Goal: Check status: Check status

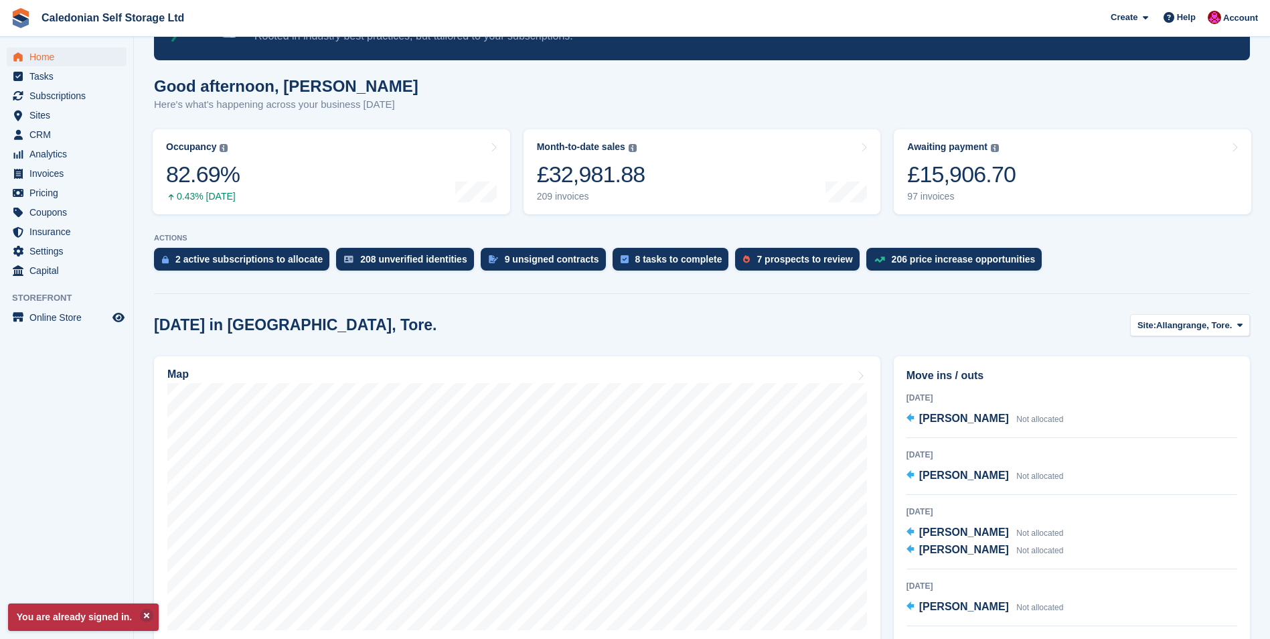
scroll to position [201, 0]
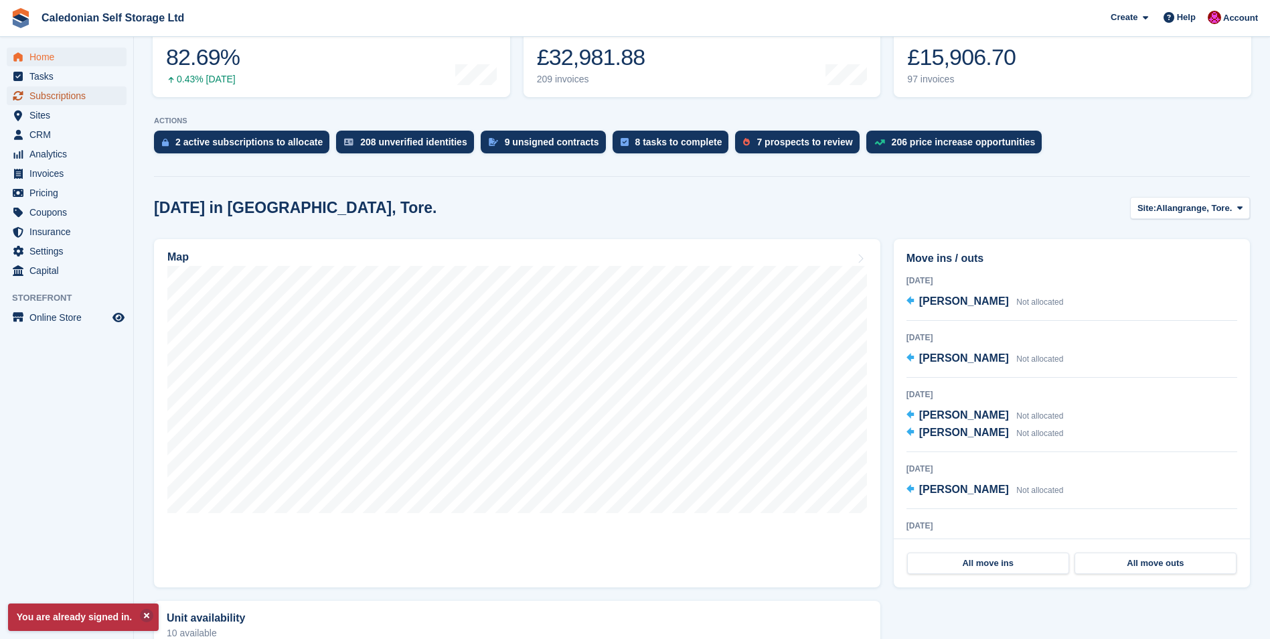
click at [45, 99] on span "Subscriptions" at bounding box center [69, 95] width 80 height 19
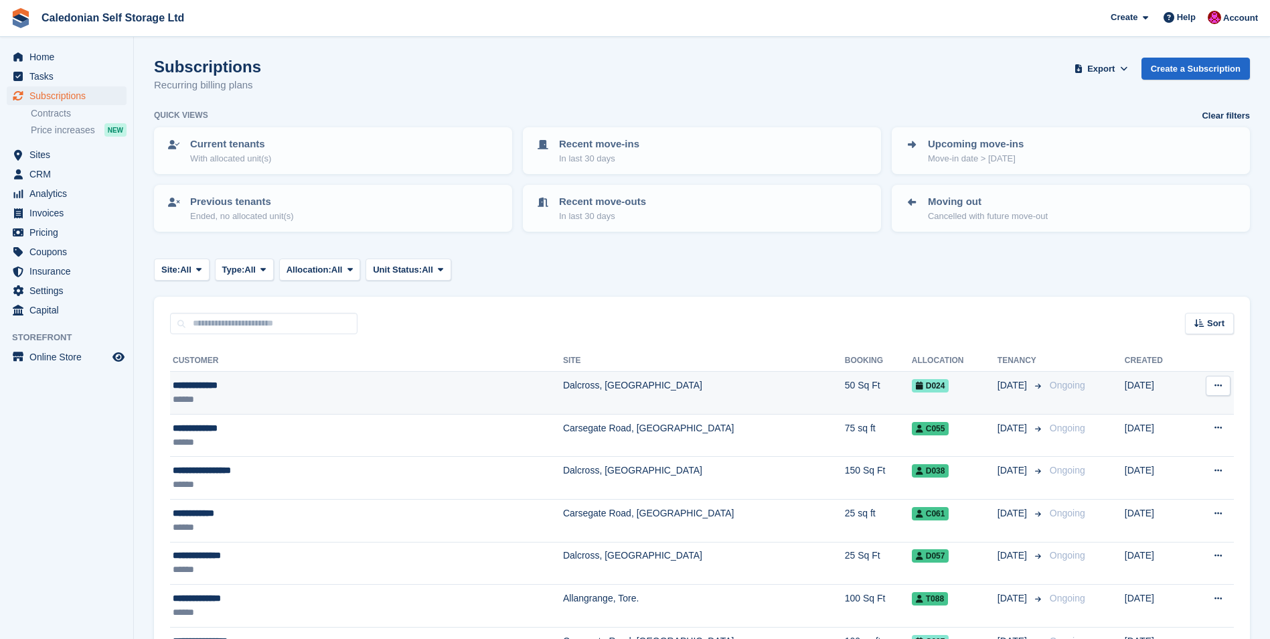
click at [219, 386] on div "**********" at bounding box center [291, 385] width 236 height 14
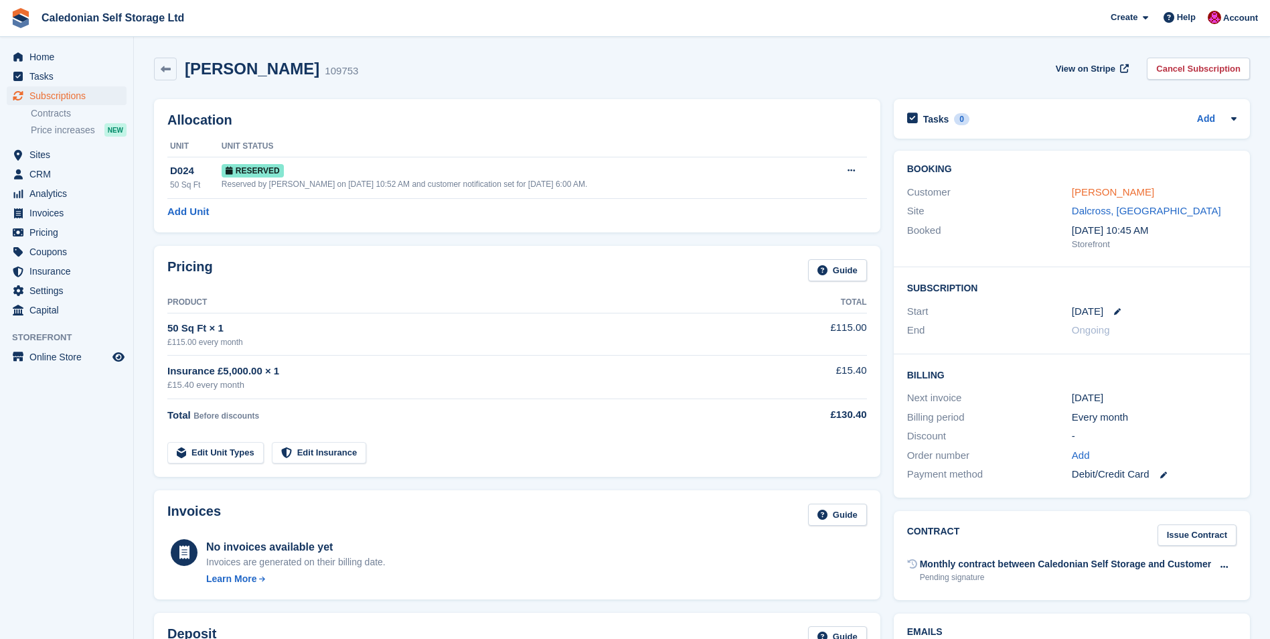
click at [1084, 192] on link "Sheena Mackay" at bounding box center [1113, 191] width 82 height 11
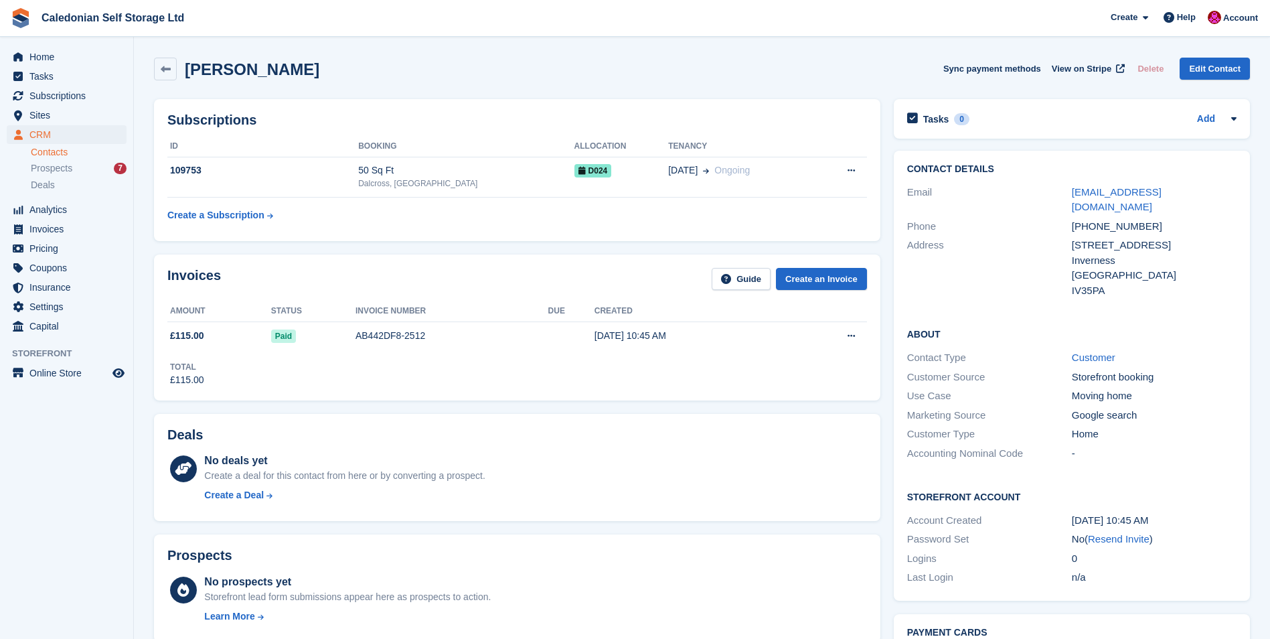
click at [795, 21] on span "Caledonian Self Storage Ltd Create Subscription Invoice Contact Deal Discount P…" at bounding box center [635, 18] width 1270 height 36
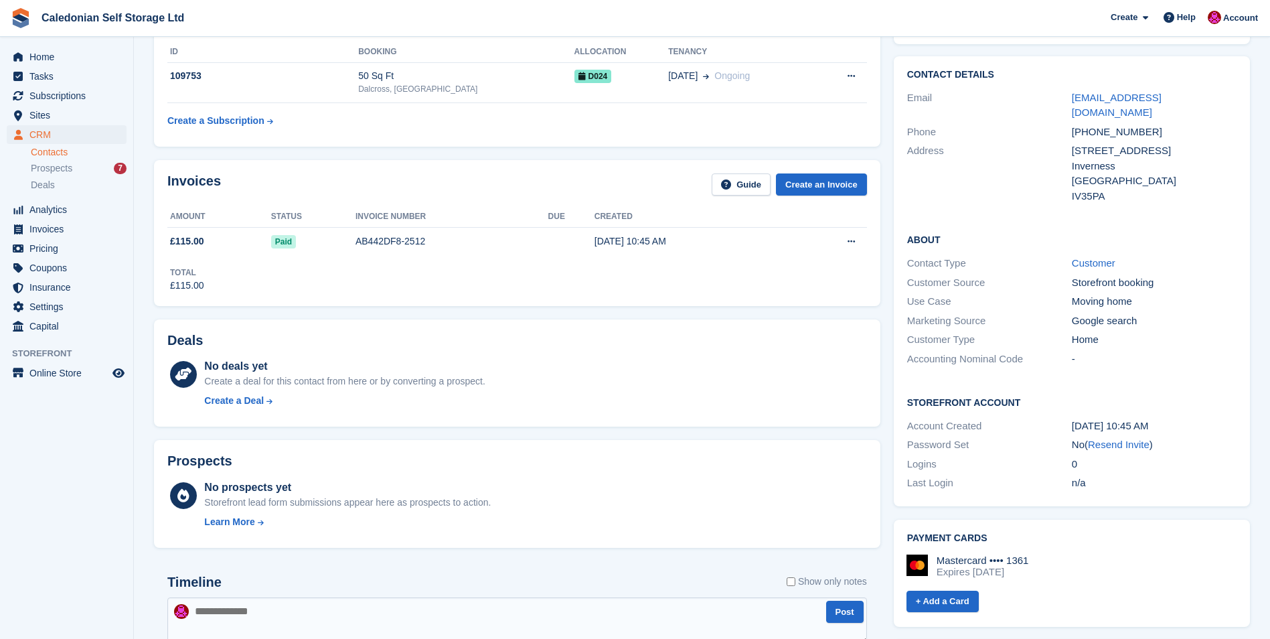
scroll to position [359, 0]
